Goal: Transaction & Acquisition: Purchase product/service

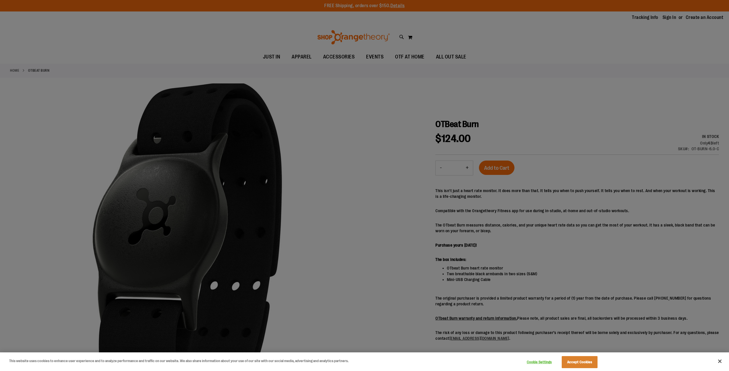
click at [577, 223] on div at bounding box center [364, 185] width 729 height 371
click at [583, 366] on button "Accept Cookies" at bounding box center [580, 362] width 36 height 12
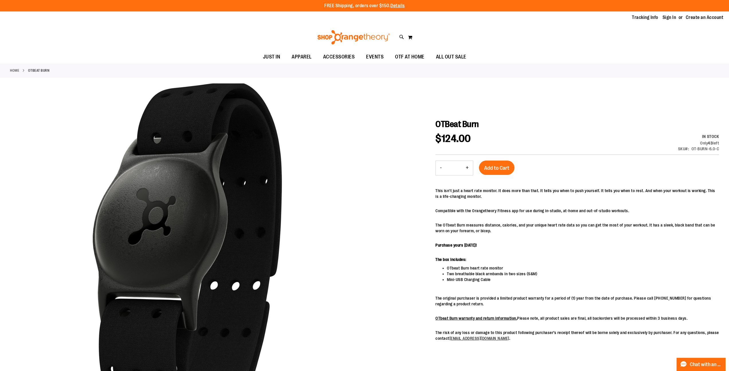
scroll to position [7, 0]
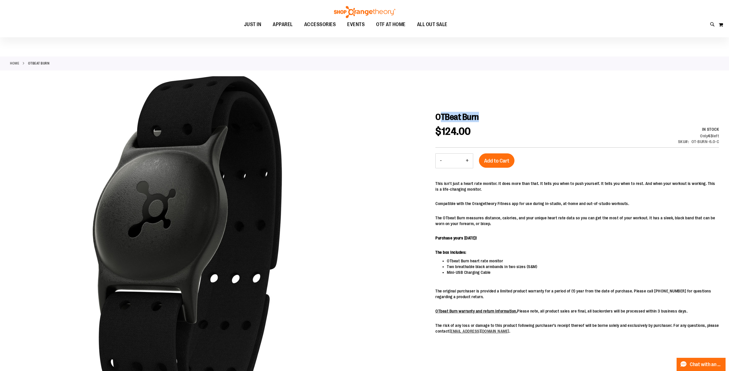
drag, startPoint x: 500, startPoint y: 113, endPoint x: 443, endPoint y: 115, distance: 57.9
click at [443, 115] on h1 "OTBeat Burn" at bounding box center [577, 117] width 284 height 10
drag, startPoint x: 436, startPoint y: 115, endPoint x: 501, endPoint y: 112, distance: 64.8
click at [501, 112] on h1 "OTBeat Burn" at bounding box center [577, 117] width 284 height 10
copy span "OTBeat Burn"
